Goal: Task Accomplishment & Management: Manage account settings

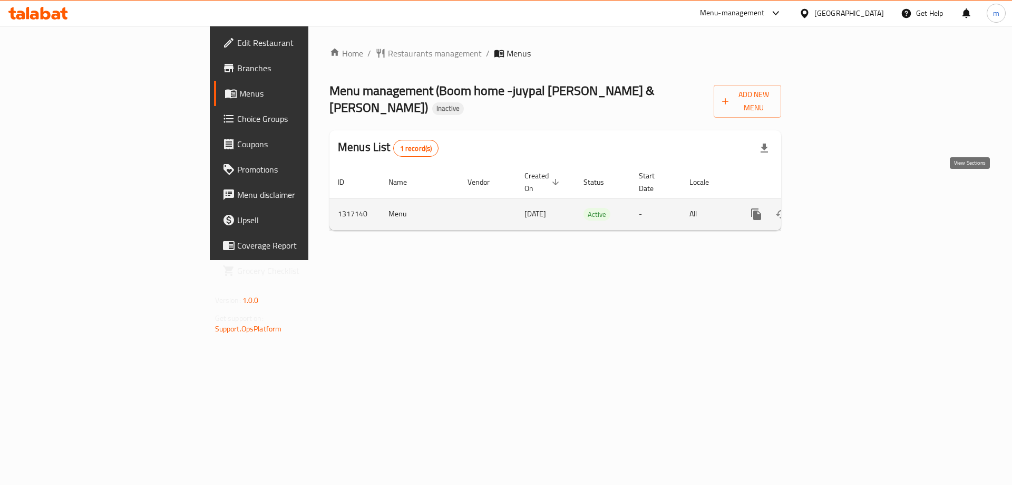
click at [839, 208] on icon "enhanced table" at bounding box center [832, 214] width 13 height 13
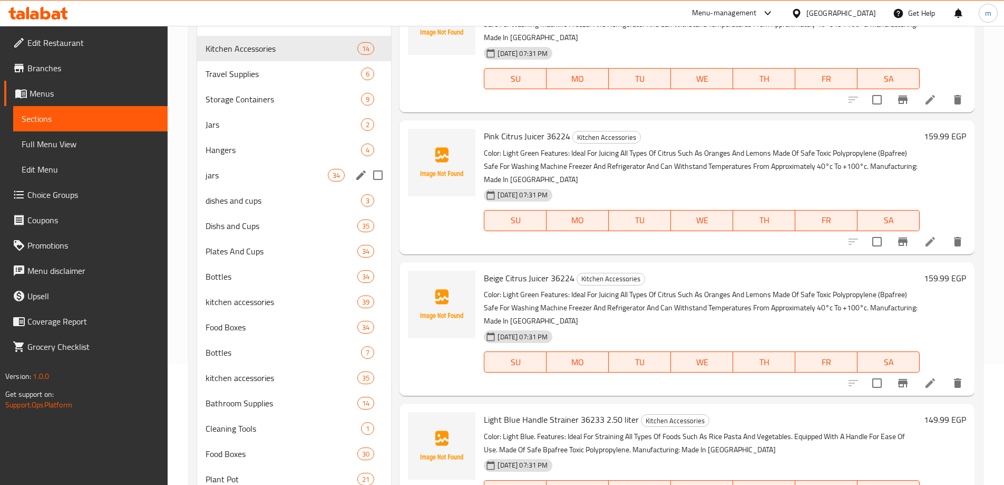
scroll to position [161, 0]
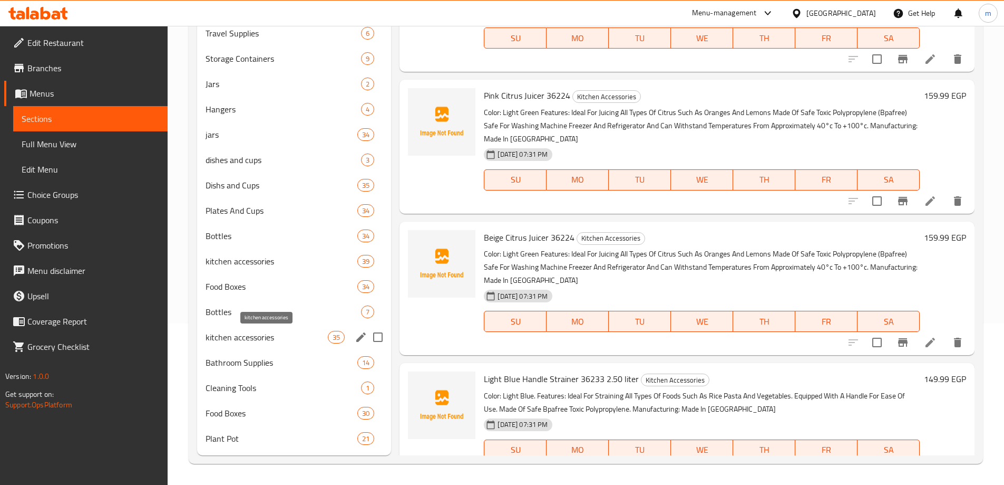
click at [284, 335] on span "kitchen accessories" at bounding box center [267, 337] width 123 height 13
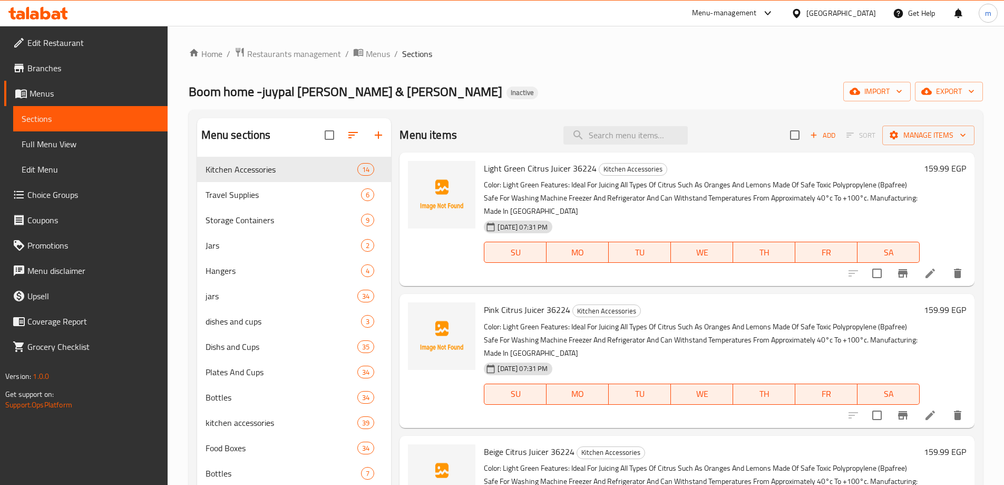
scroll to position [161, 0]
